Goal: Complete application form: Complete application form

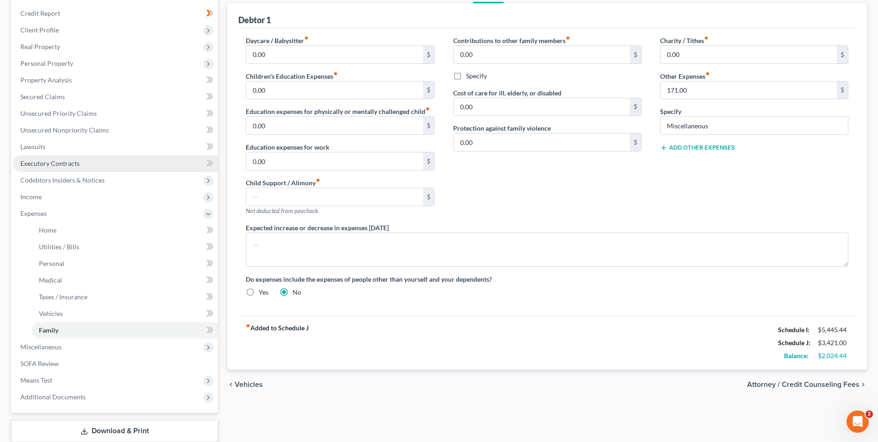
scroll to position [139, 0]
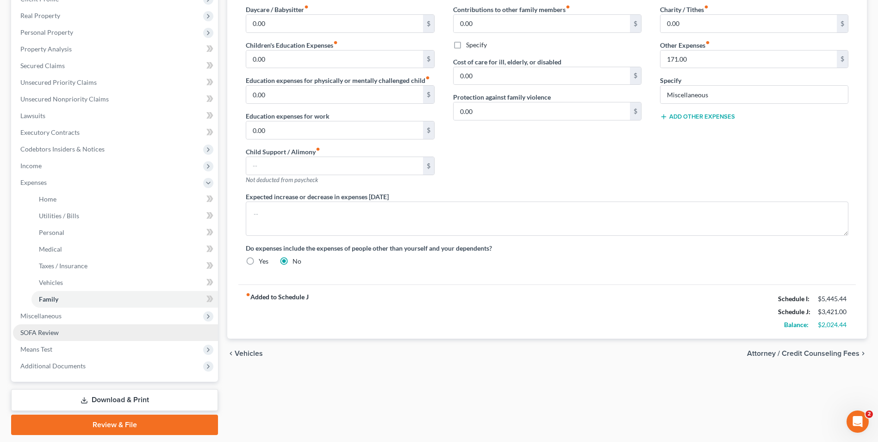
click at [44, 331] on span "SOFA Review" at bounding box center [39, 332] width 38 height 8
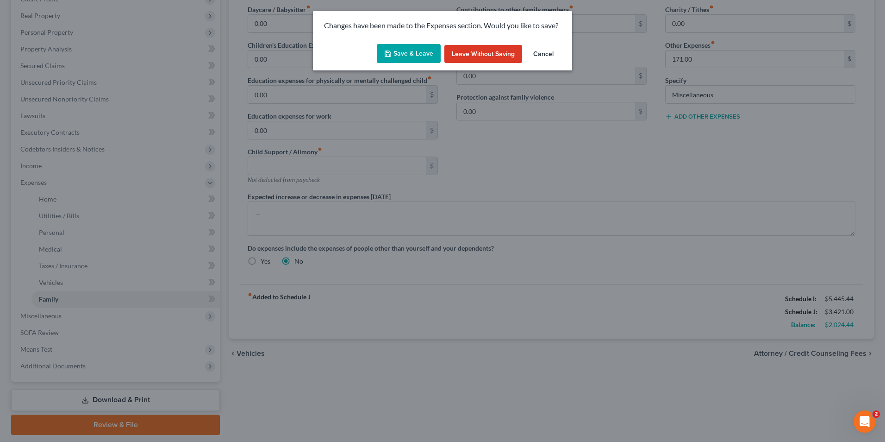
click at [406, 55] on button "Save & Leave" at bounding box center [409, 53] width 64 height 19
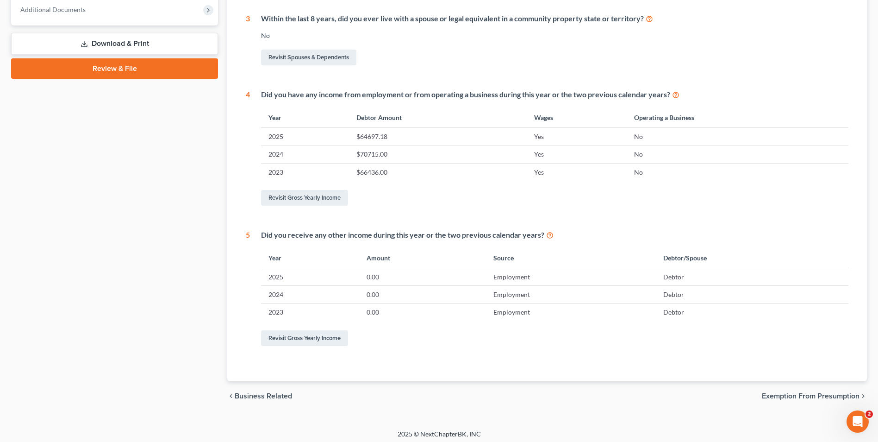
scroll to position [382, 0]
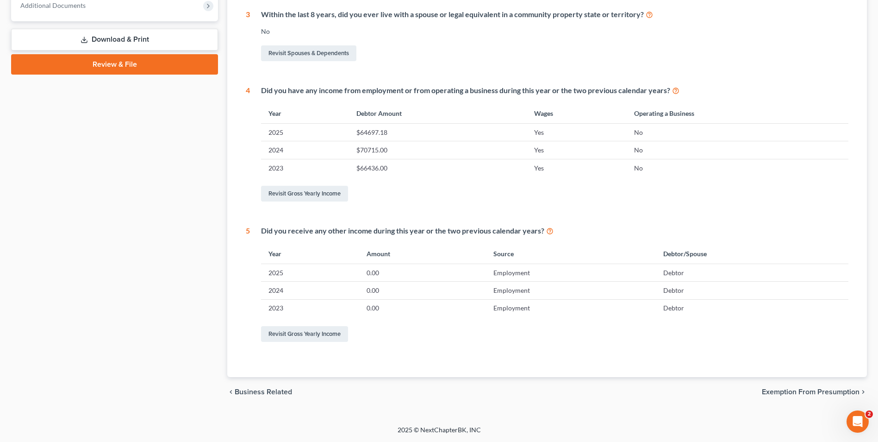
click at [830, 389] on span "Exemption from Presumption" at bounding box center [811, 391] width 98 height 7
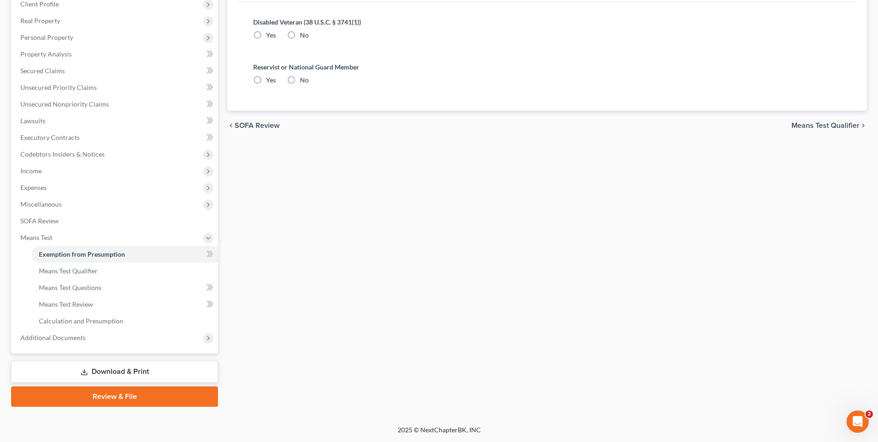
scroll to position [27, 0]
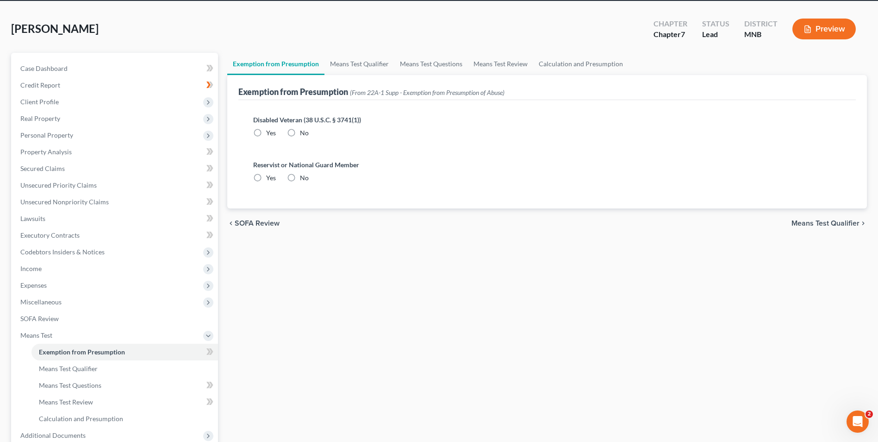
radio input "true"
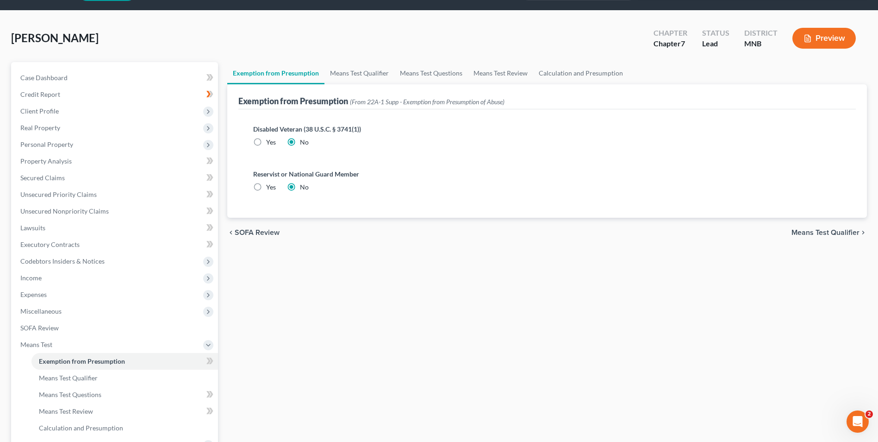
scroll to position [0, 0]
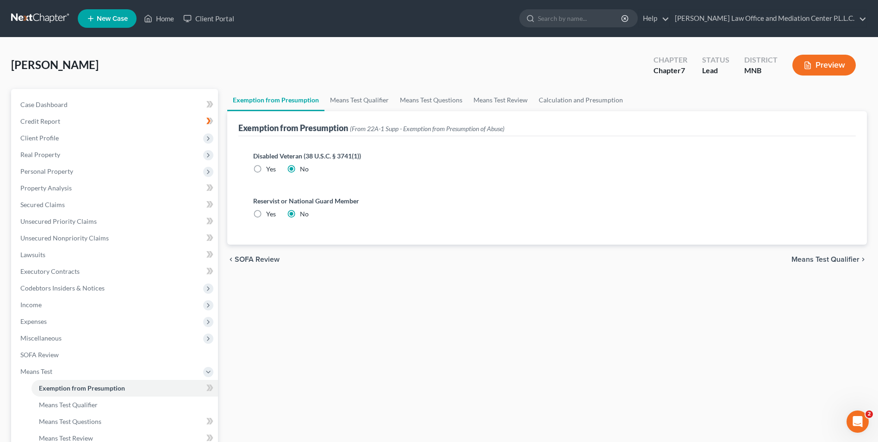
click at [833, 262] on span "Means Test Qualifier" at bounding box center [826, 259] width 68 height 7
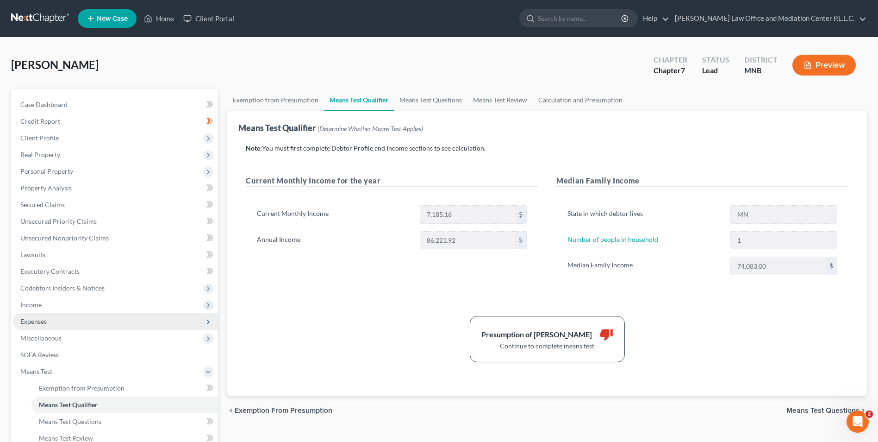
click at [45, 322] on span "Expenses" at bounding box center [33, 321] width 26 height 8
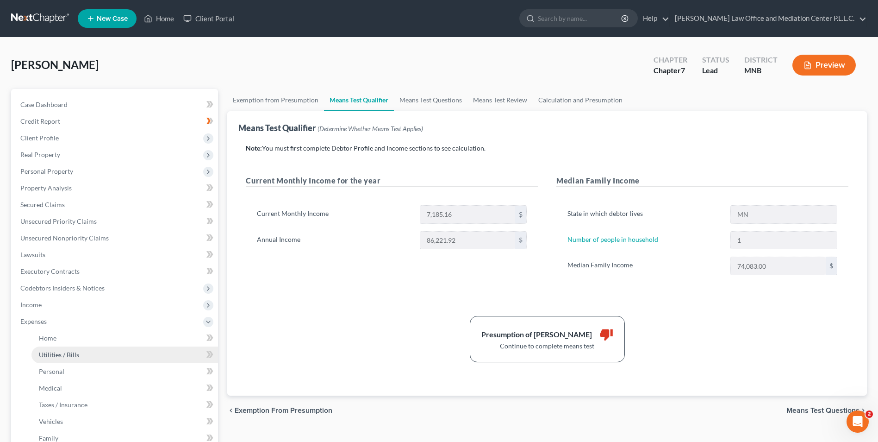
click at [51, 356] on span "Utilities / Bills" at bounding box center [59, 354] width 40 height 8
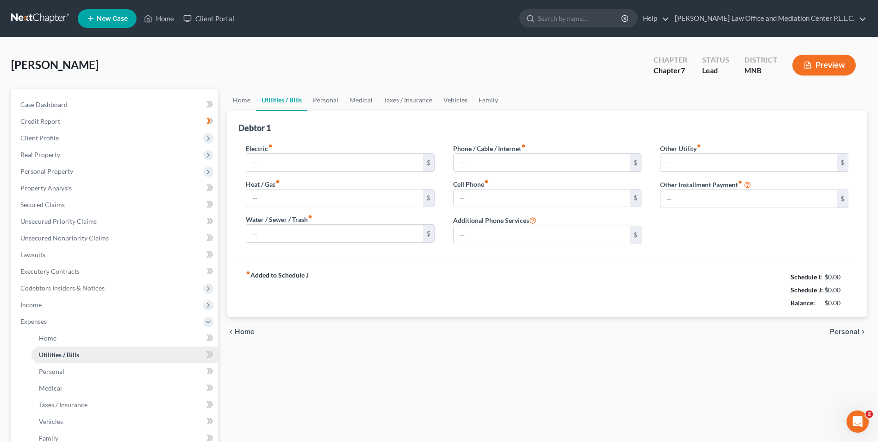
type input "70.00"
type input "0.00"
type input "55.00"
type input "232.00"
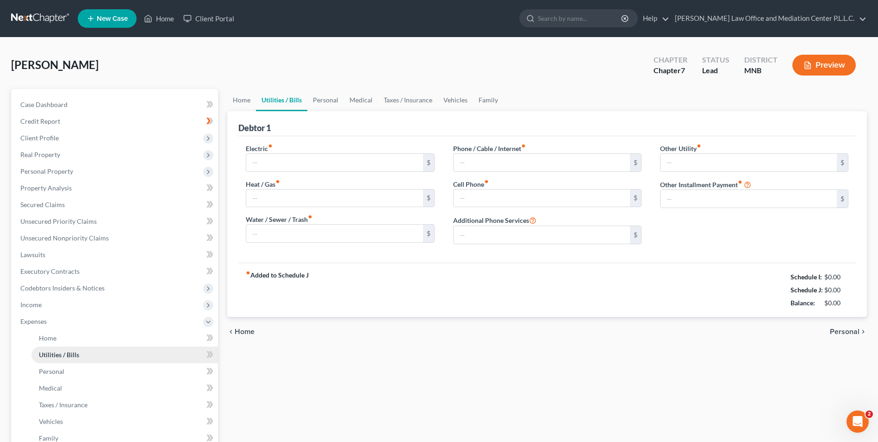
type input "0.00"
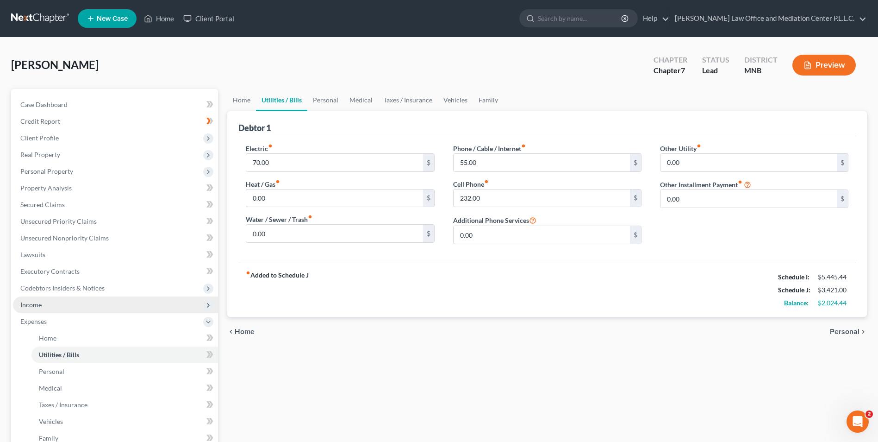
click at [40, 304] on span "Income" at bounding box center [30, 304] width 21 height 8
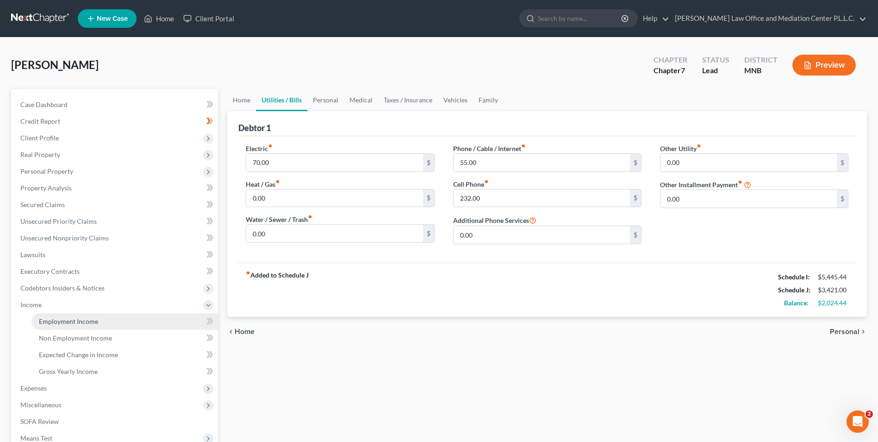
click at [51, 320] on span "Employment Income" at bounding box center [68, 321] width 59 height 8
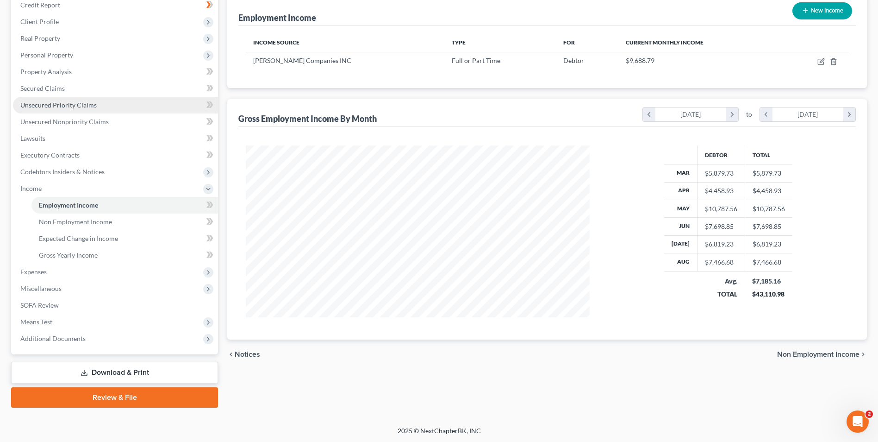
scroll to position [117, 0]
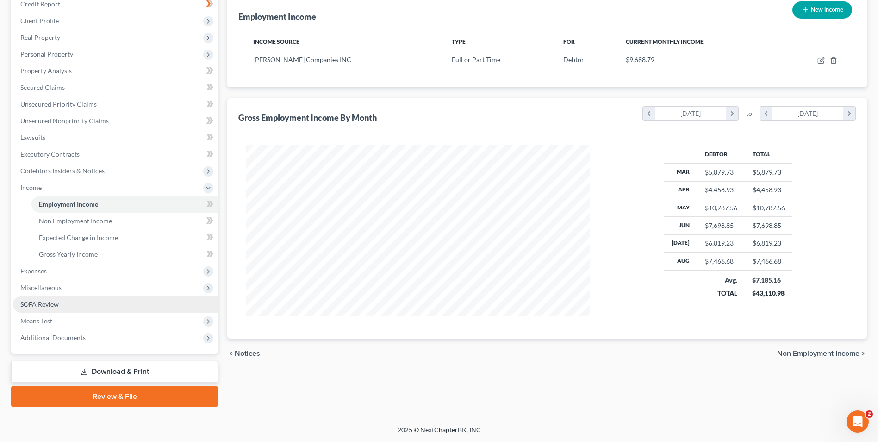
click at [44, 306] on span "SOFA Review" at bounding box center [39, 304] width 38 height 8
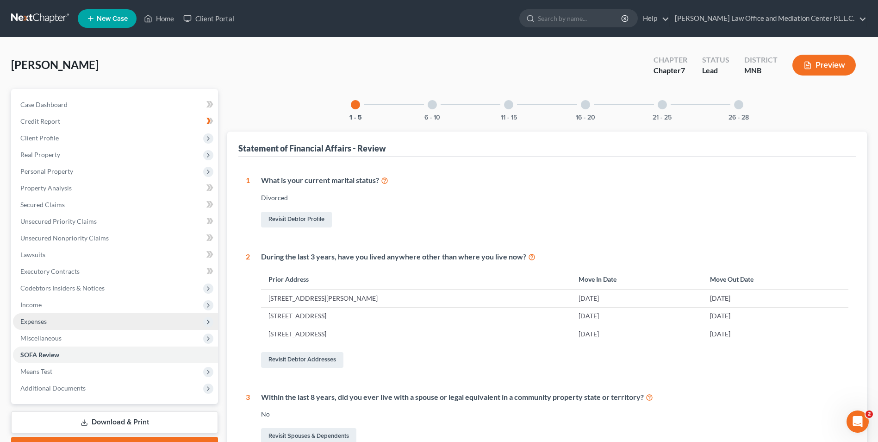
click at [45, 318] on span "Expenses" at bounding box center [33, 321] width 26 height 8
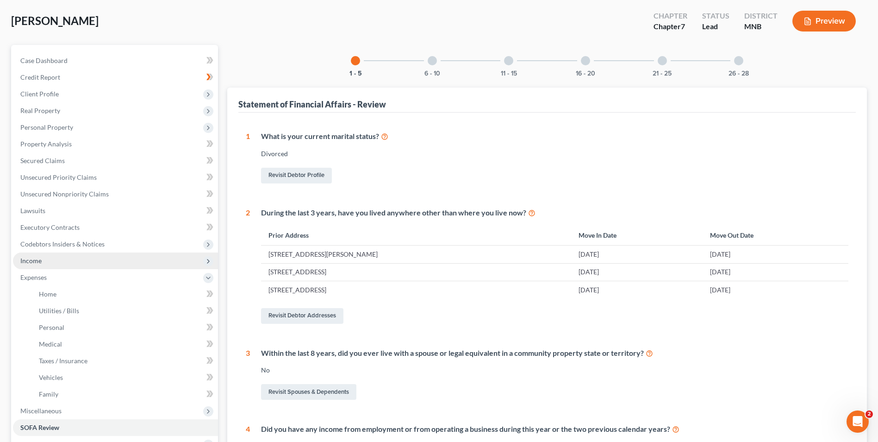
scroll to position [139, 0]
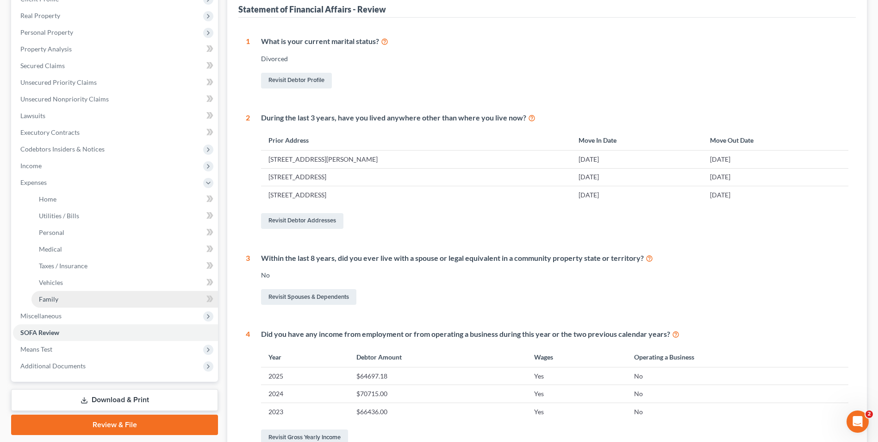
click at [53, 301] on span "Family" at bounding box center [48, 299] width 19 height 8
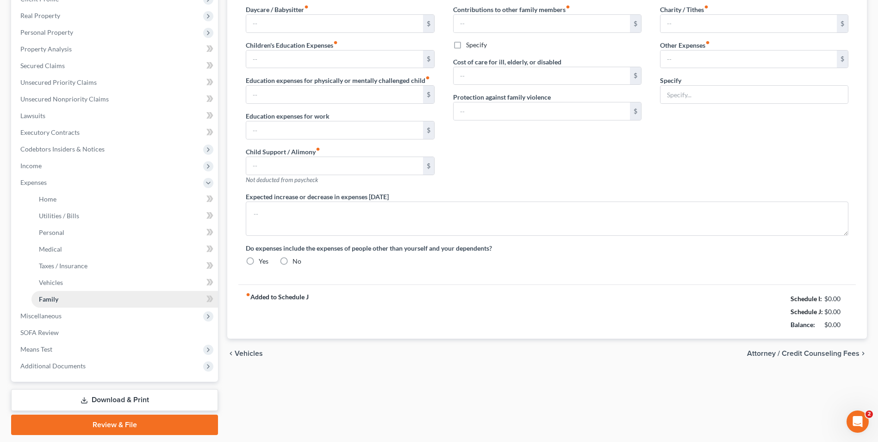
scroll to position [79, 0]
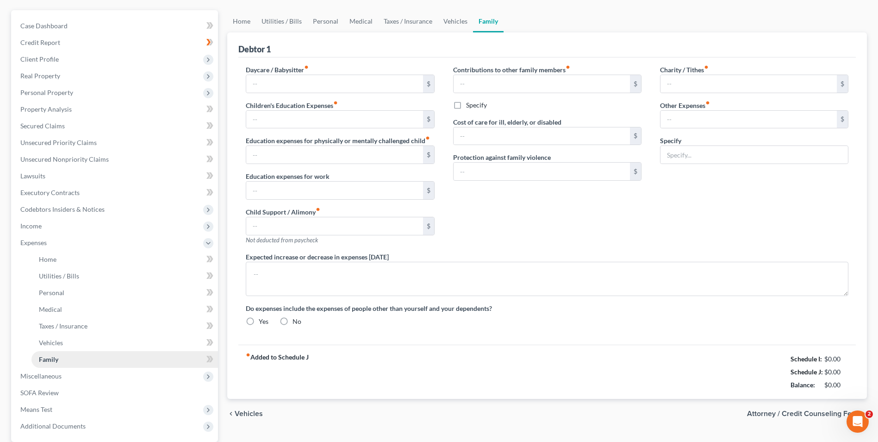
type input "0.00"
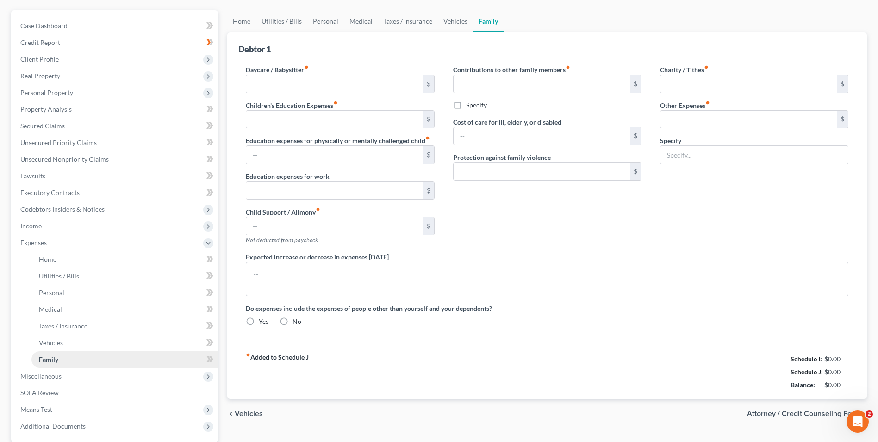
type input "0.00"
type input "171.00"
type input "Miscellaneous"
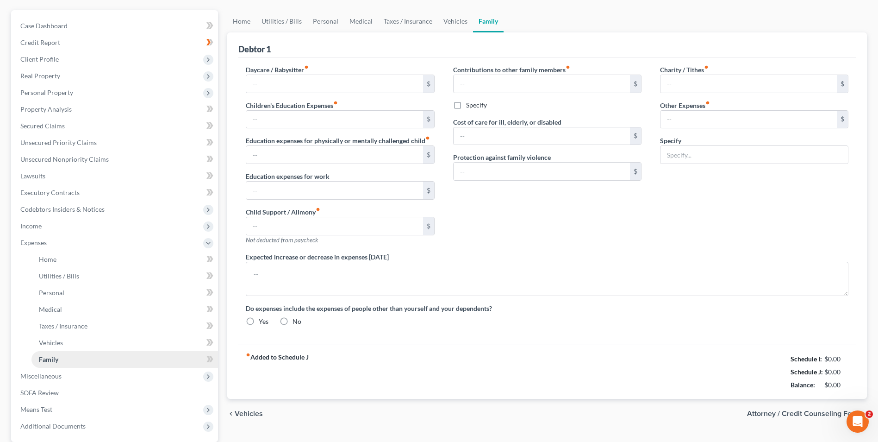
radio input "true"
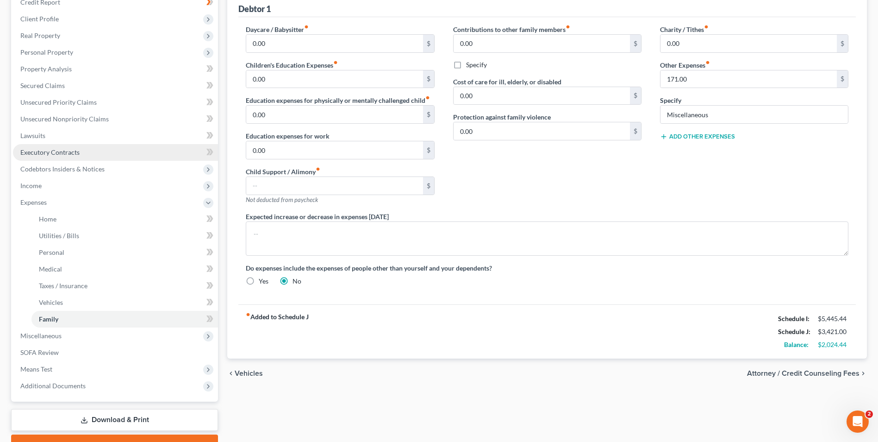
scroll to position [121, 0]
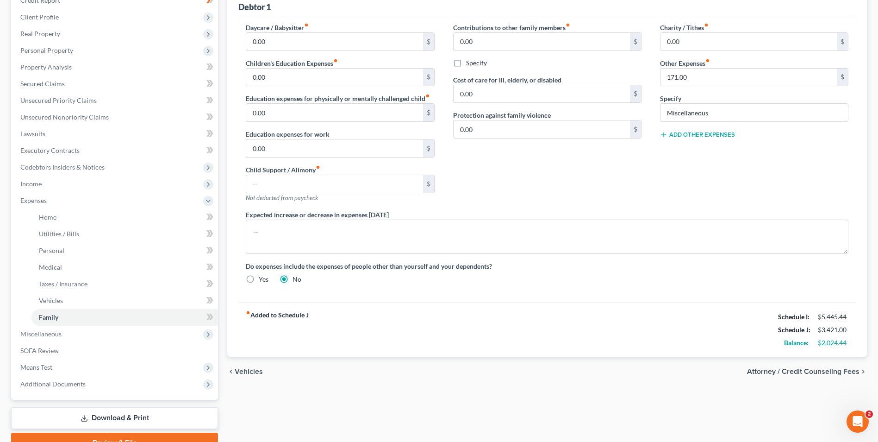
click at [114, 420] on link "Download & Print" at bounding box center [114, 418] width 207 height 22
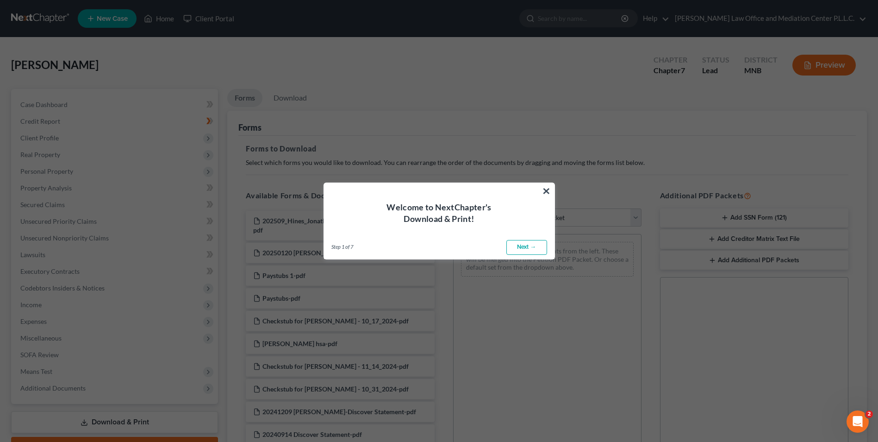
click at [530, 247] on link "Next →" at bounding box center [526, 247] width 41 height 15
select select "0"
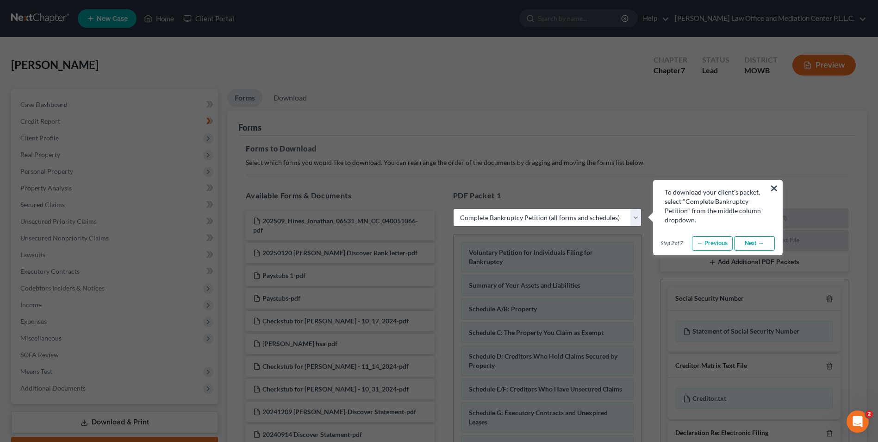
click at [755, 243] on link "Next →" at bounding box center [754, 243] width 41 height 15
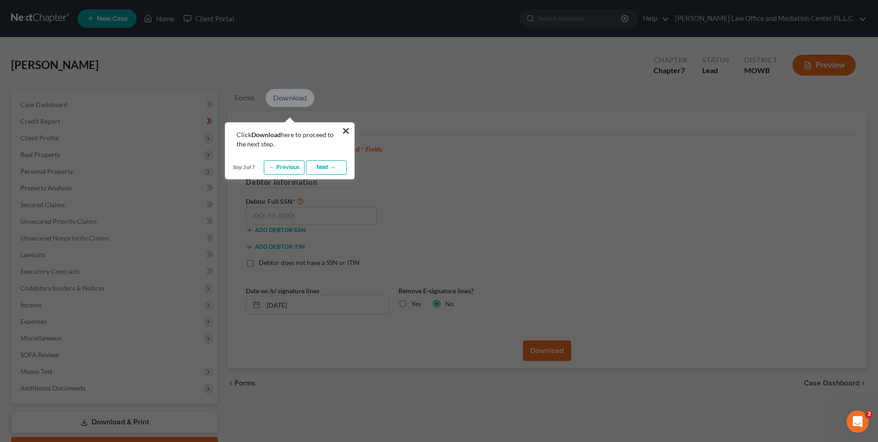
click at [328, 165] on link "Next →" at bounding box center [326, 167] width 41 height 15
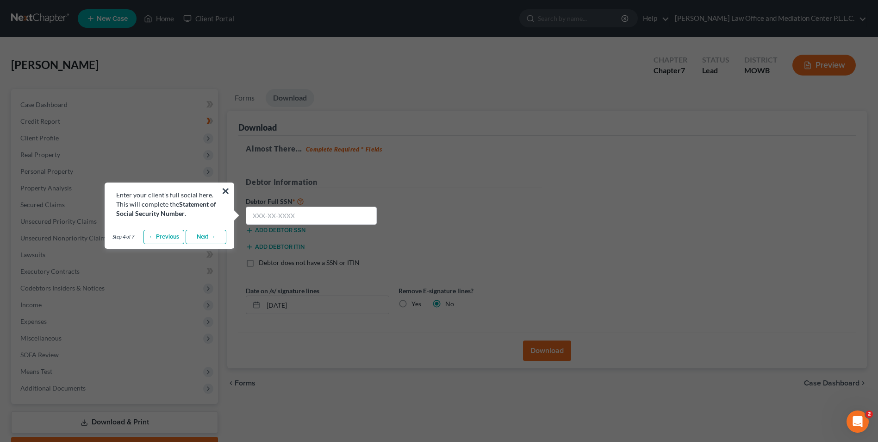
click at [201, 237] on link "Next →" at bounding box center [206, 237] width 41 height 15
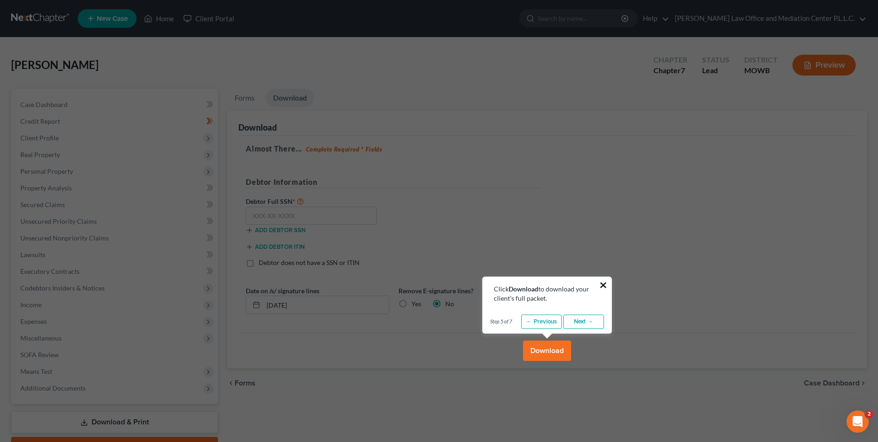
click at [607, 283] on button "×" at bounding box center [603, 284] width 9 height 15
